Goal: Navigation & Orientation: Find specific page/section

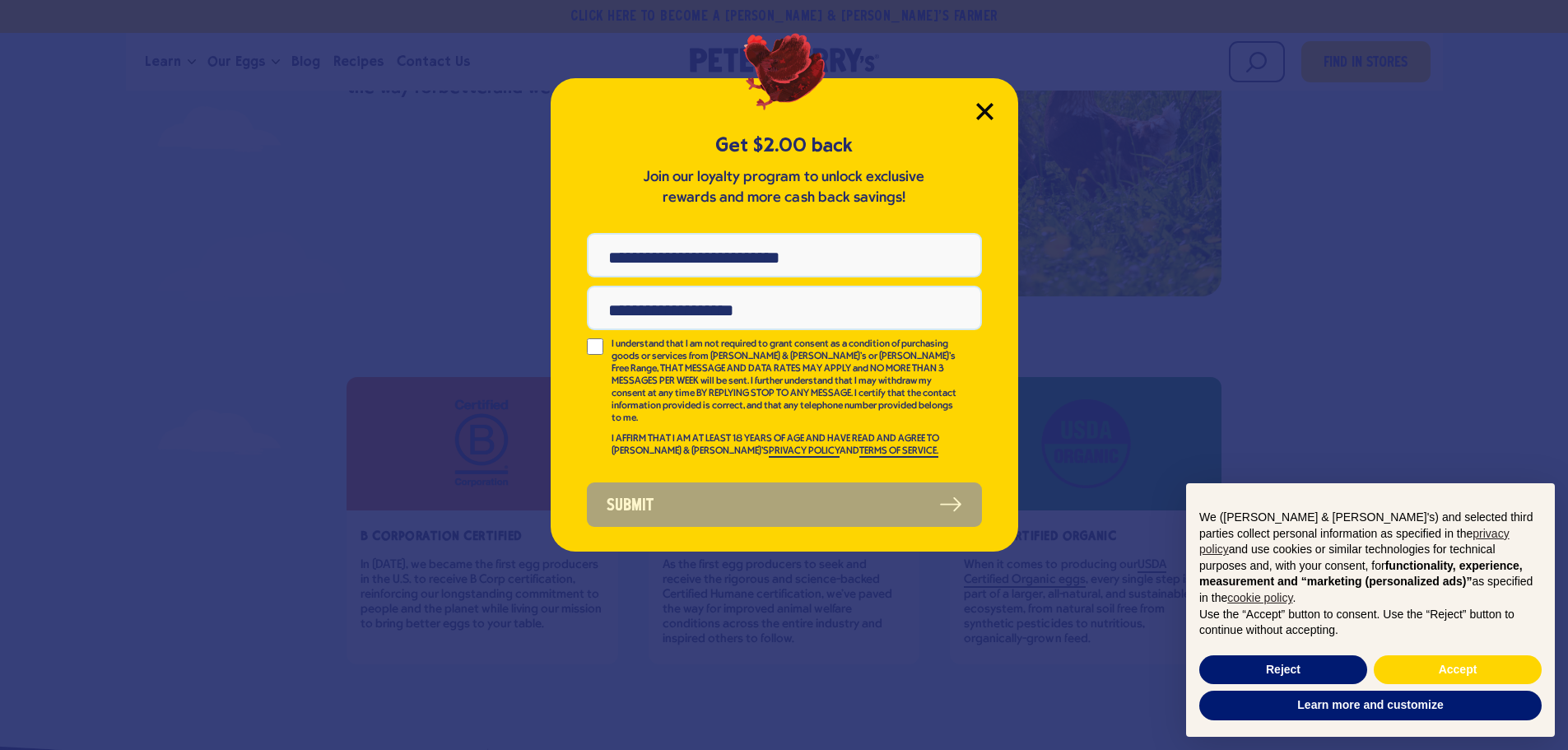
click at [989, 111] on icon "Close Modal" at bounding box center [984, 111] width 17 height 17
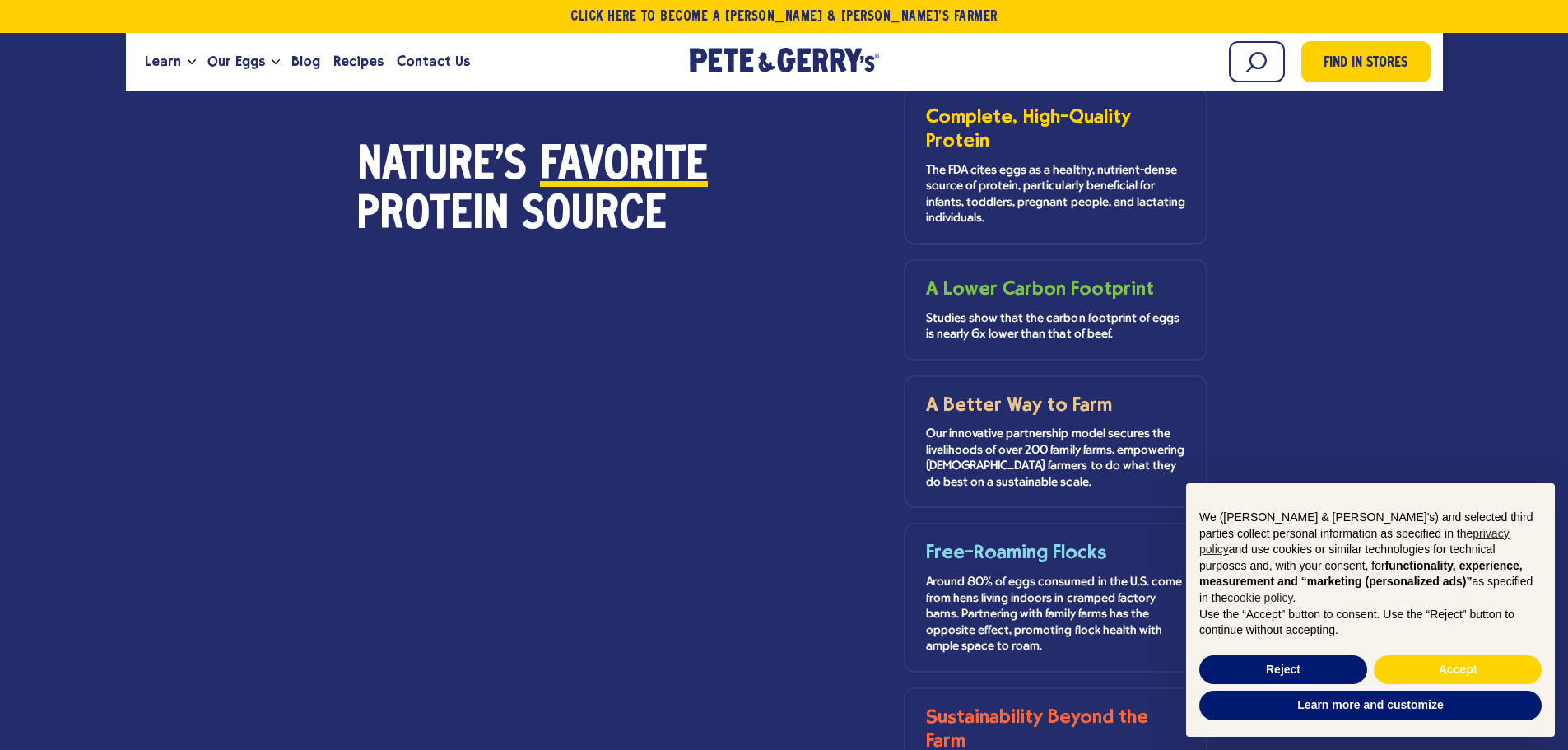
scroll to position [1317, 0]
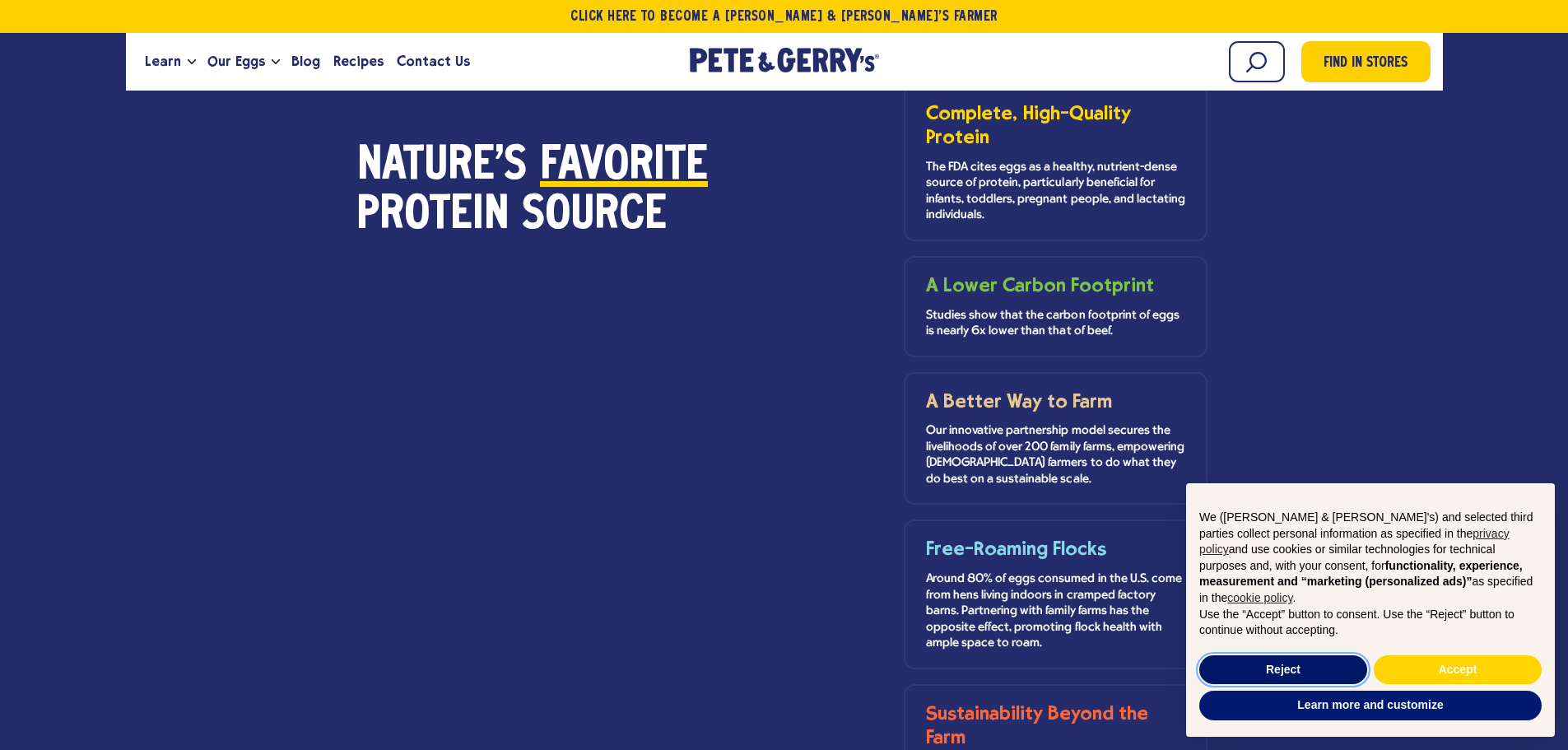
click at [1274, 667] on button "Reject" at bounding box center [1283, 670] width 168 height 30
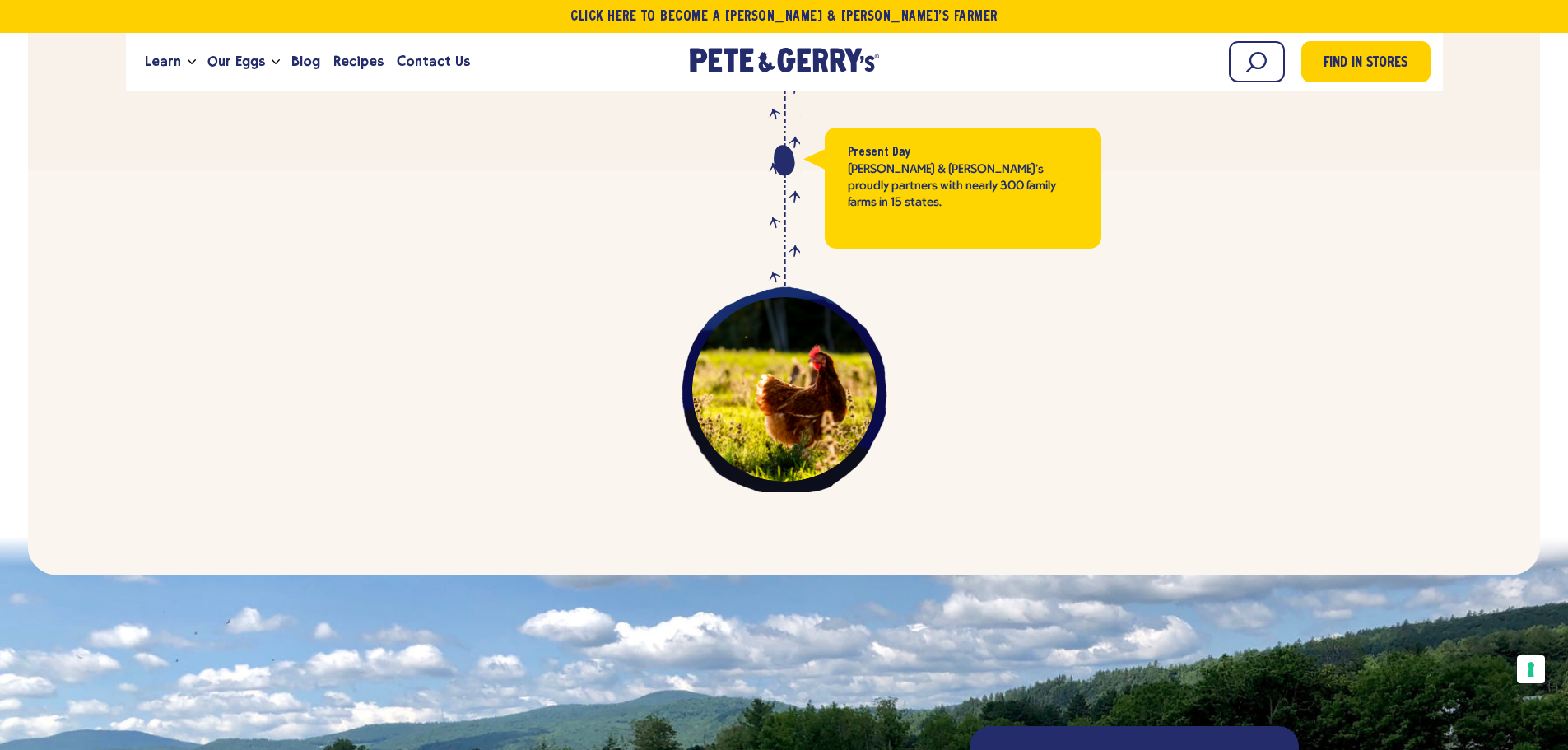
scroll to position [4446, 0]
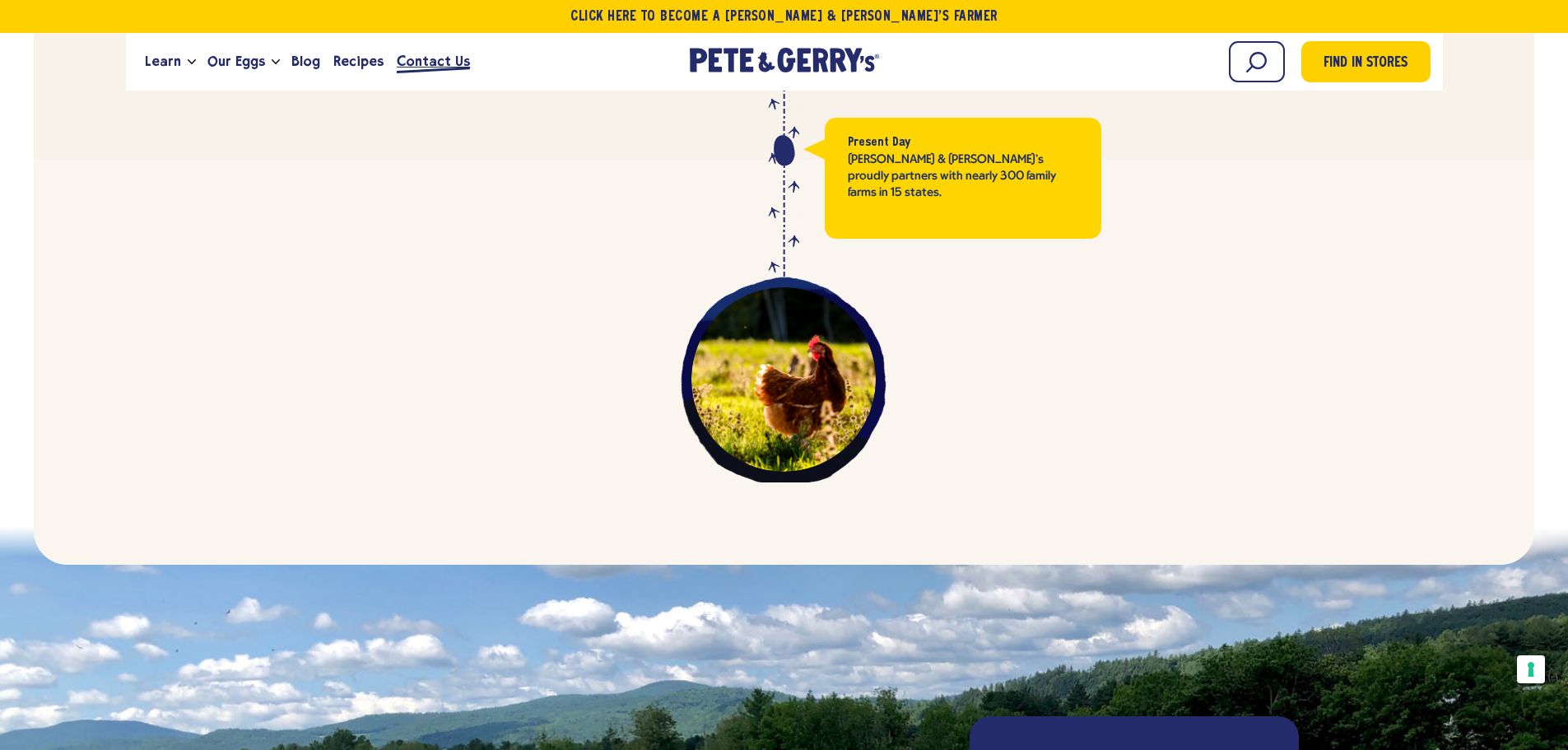
click at [433, 59] on span "Contact Us" at bounding box center [432, 61] width 73 height 21
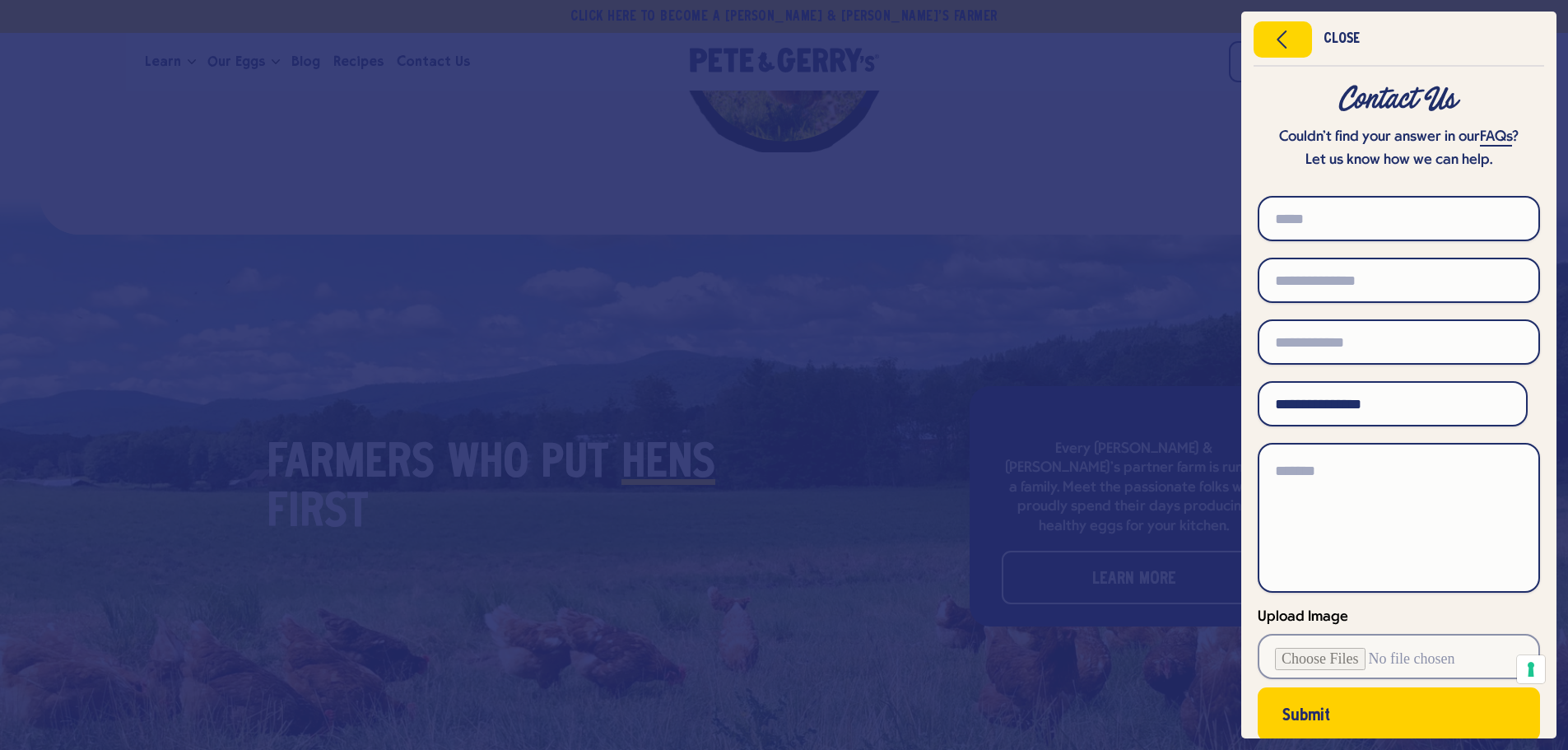
scroll to position [4446, 0]
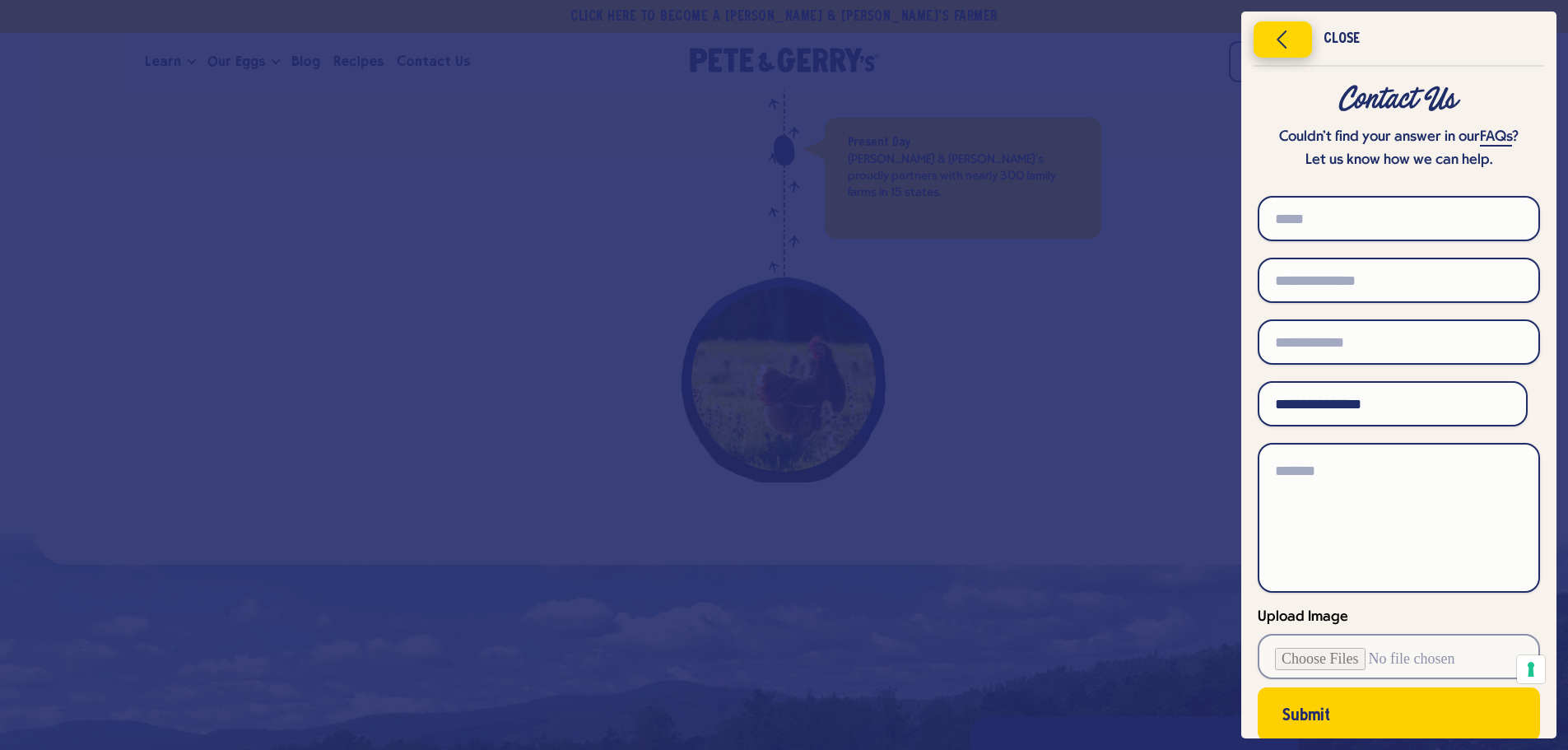
click at [1286, 44] on icon "Close menu" at bounding box center [1282, 39] width 42 height 24
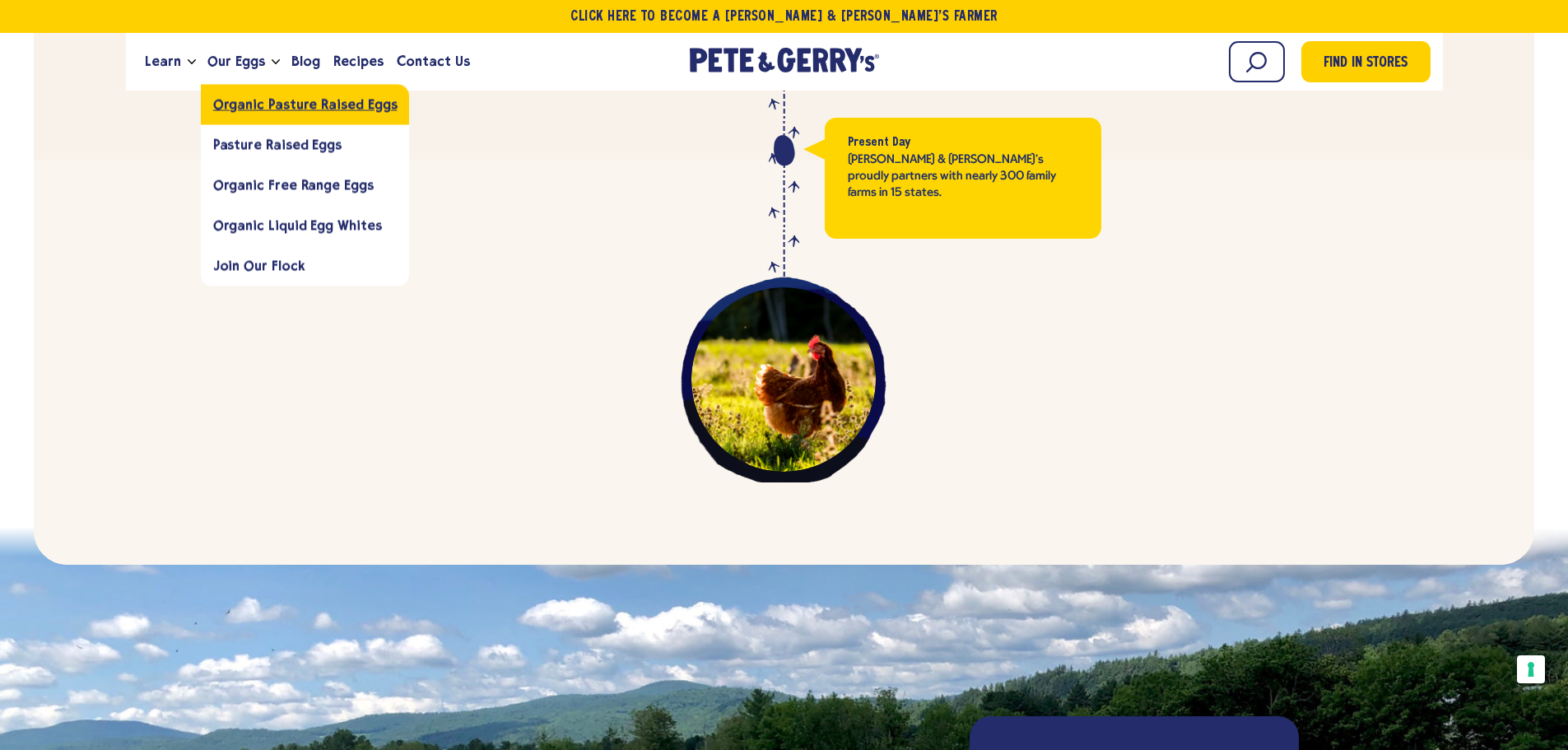
click at [246, 113] on link "Organic Pasture Raised Eggs" at bounding box center [305, 103] width 209 height 40
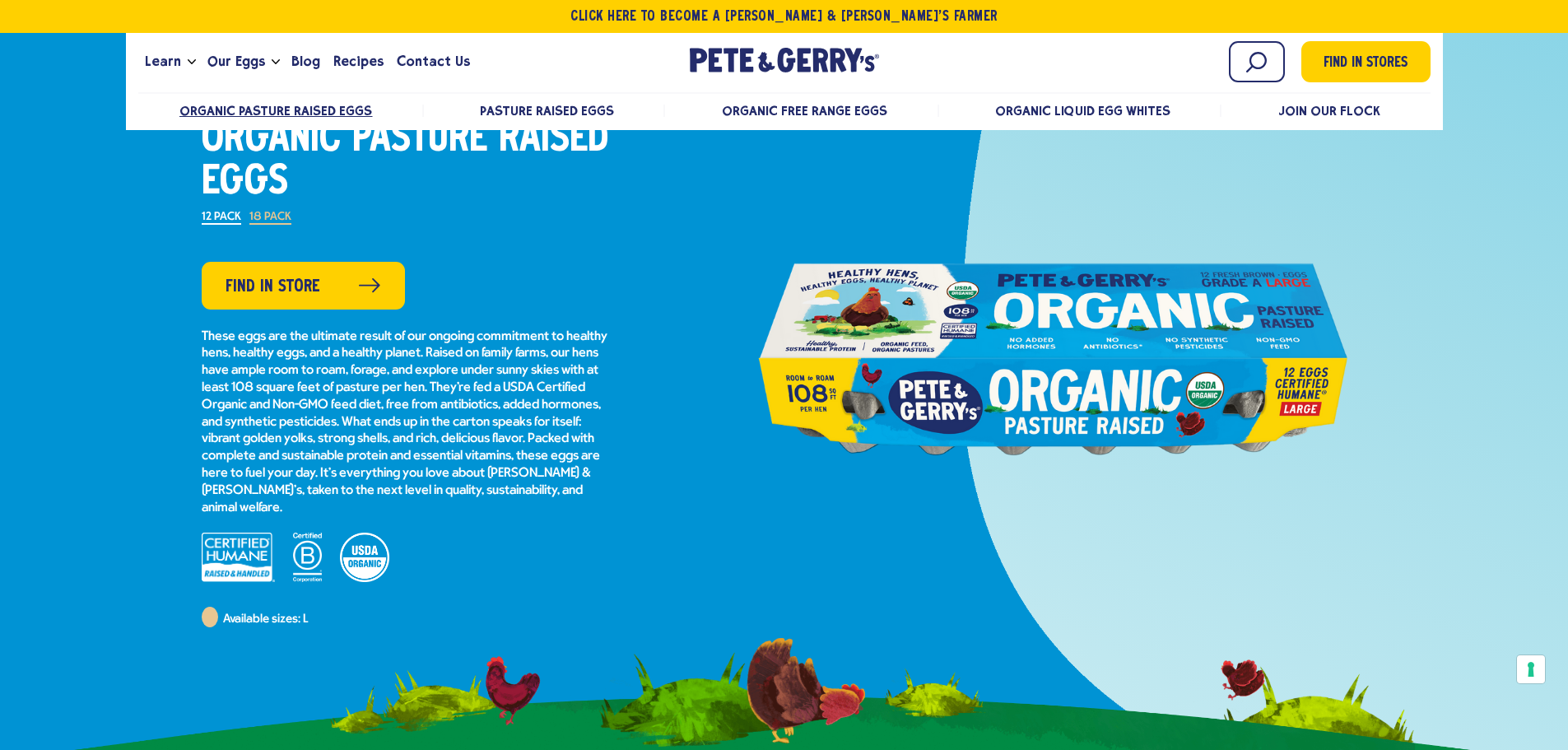
scroll to position [83, 0]
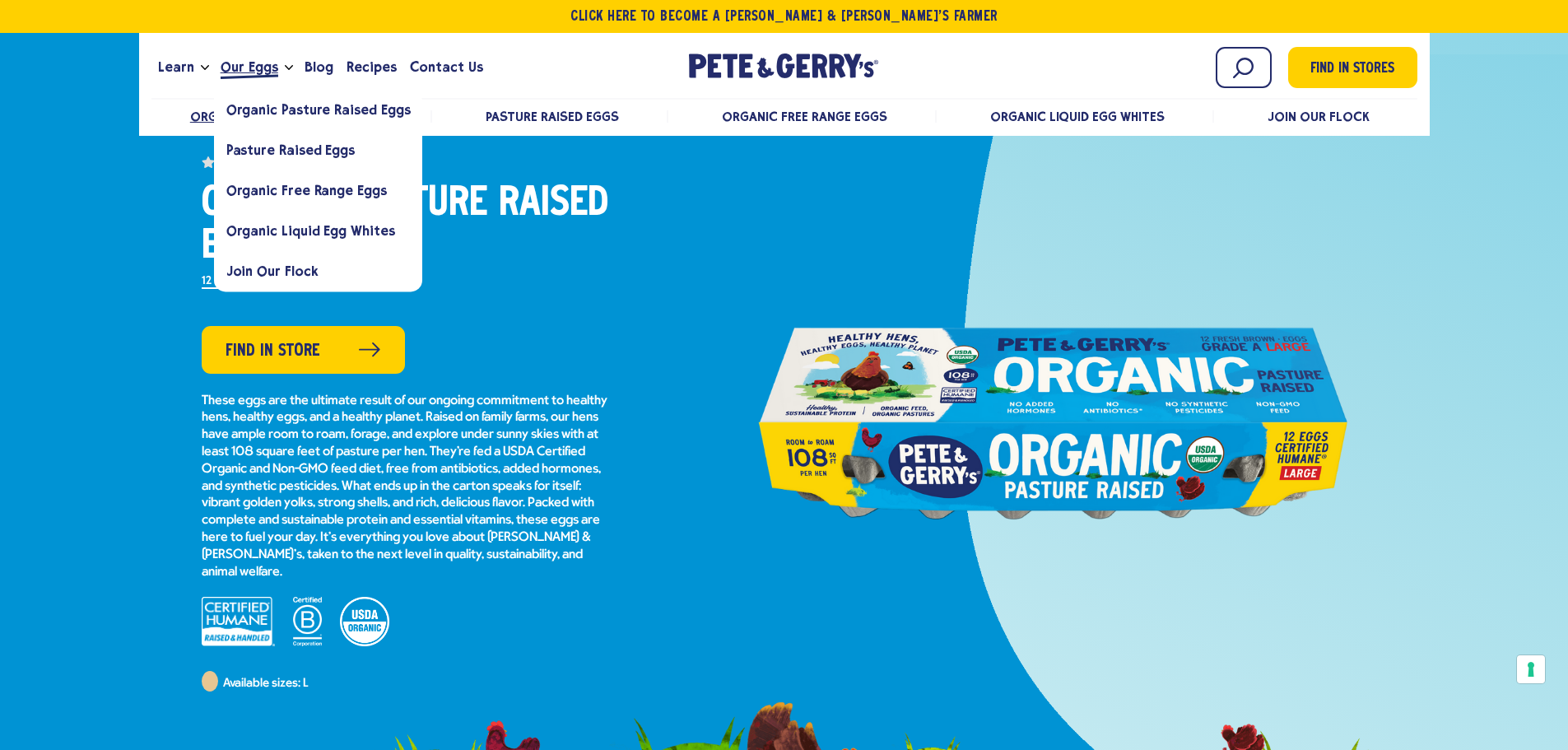
click at [250, 58] on span "Our Eggs" at bounding box center [249, 67] width 58 height 21
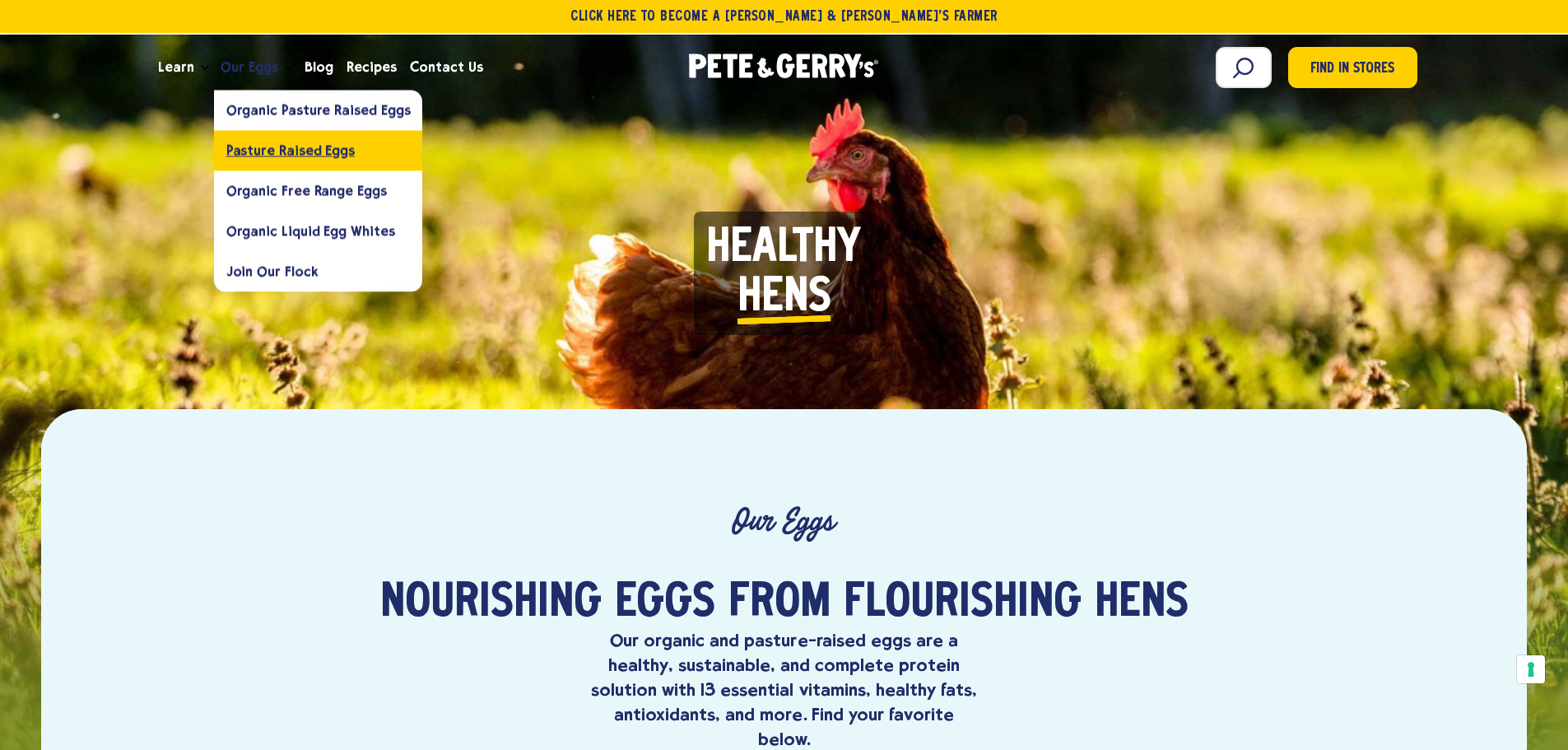
click at [264, 156] on span "Pasture Raised Eggs" at bounding box center [290, 149] width 129 height 15
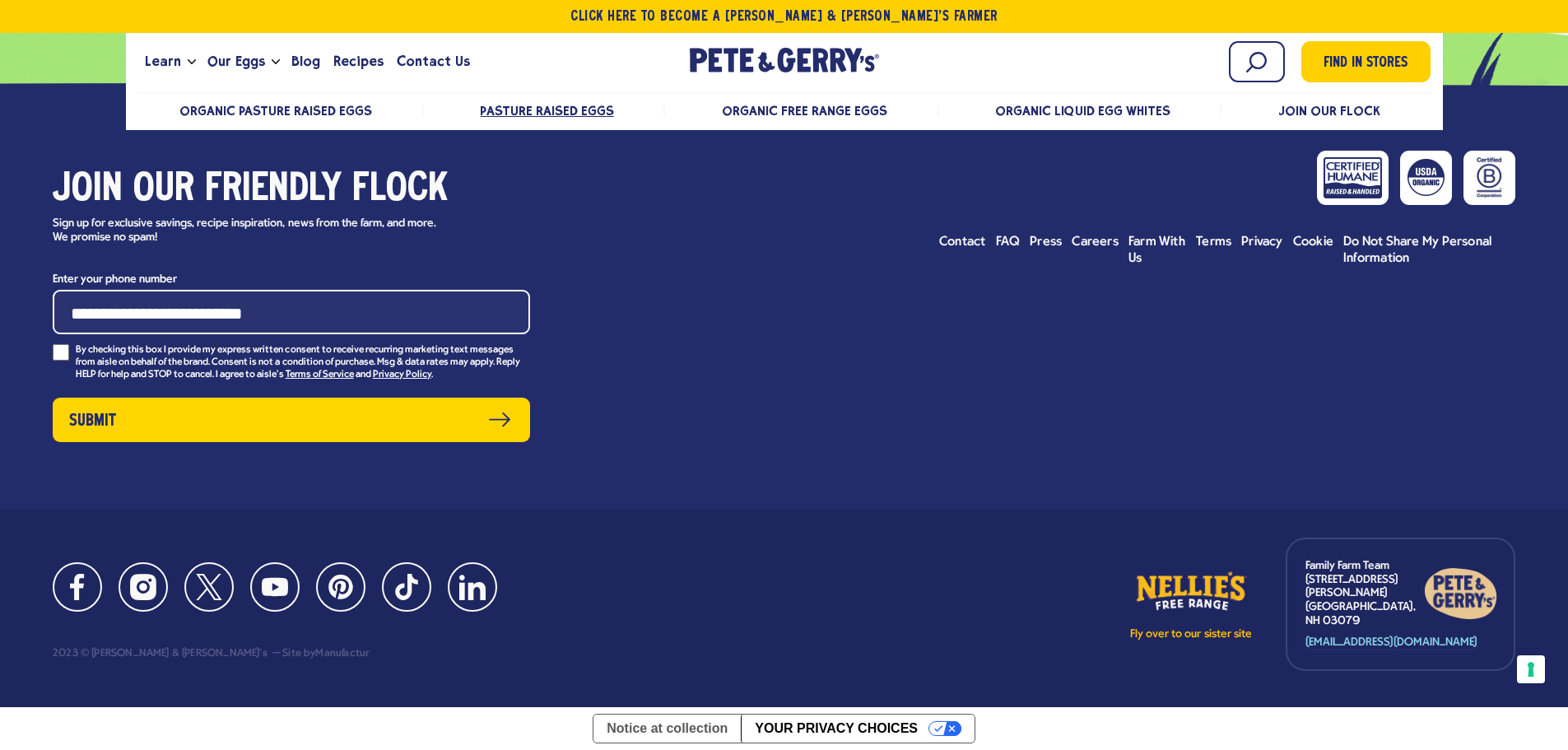
scroll to position [9988, 0]
